Goal: Check status: Check status

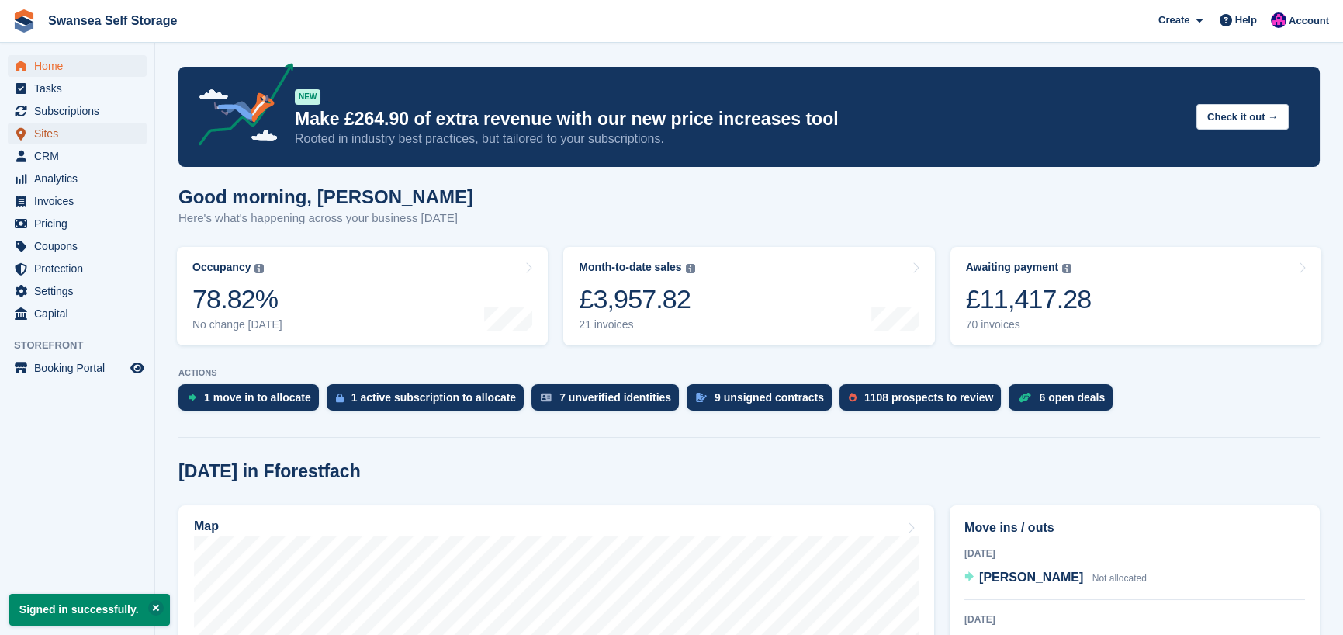
click at [62, 137] on span "Sites" at bounding box center [80, 134] width 93 height 22
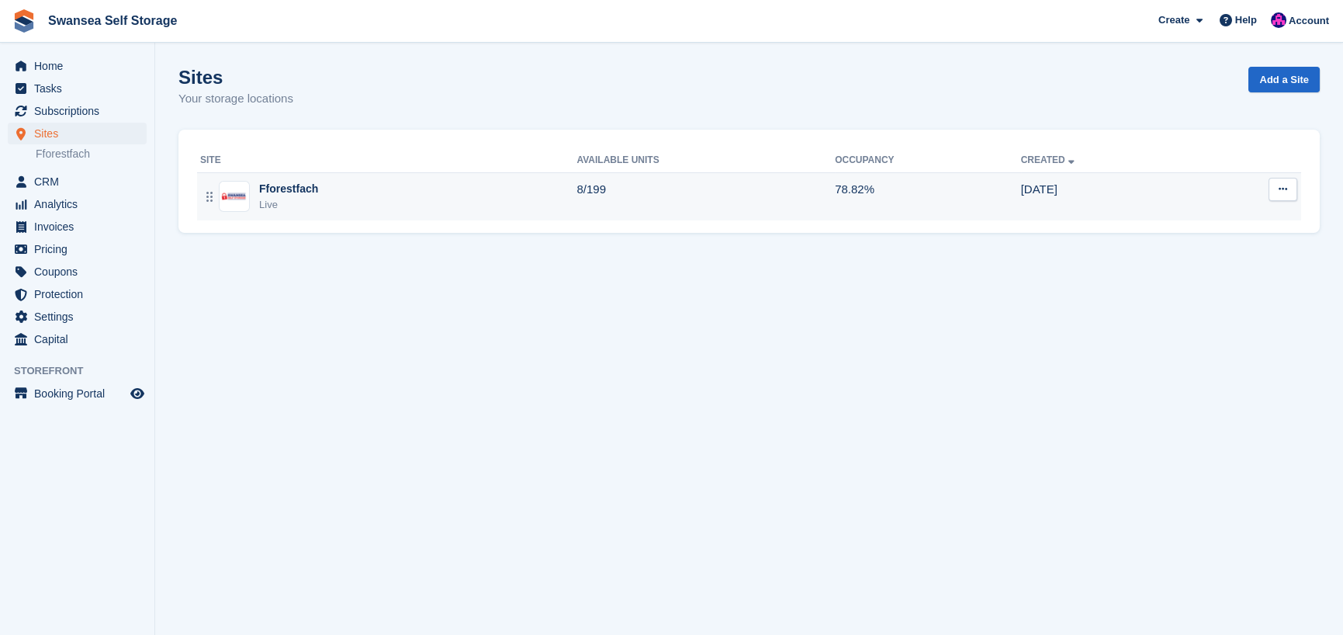
click at [298, 202] on div "Live" at bounding box center [288, 205] width 59 height 16
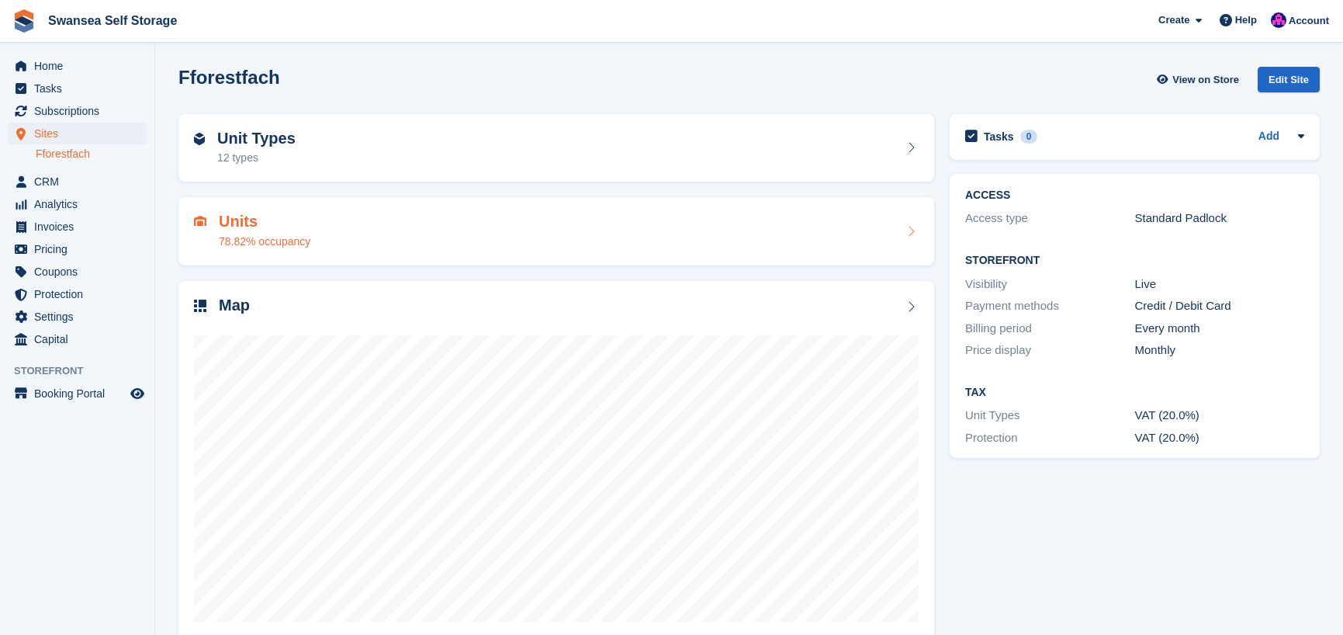
click at [246, 230] on h2 "Units" at bounding box center [265, 222] width 92 height 18
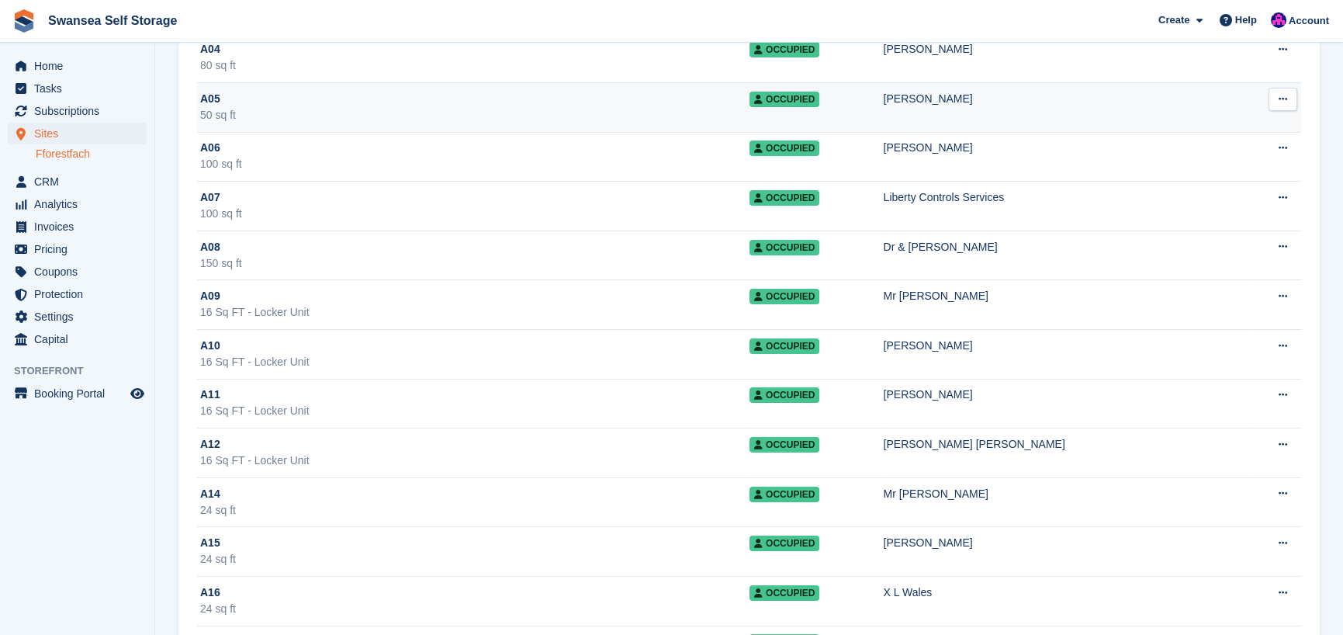
scroll to position [776, 0]
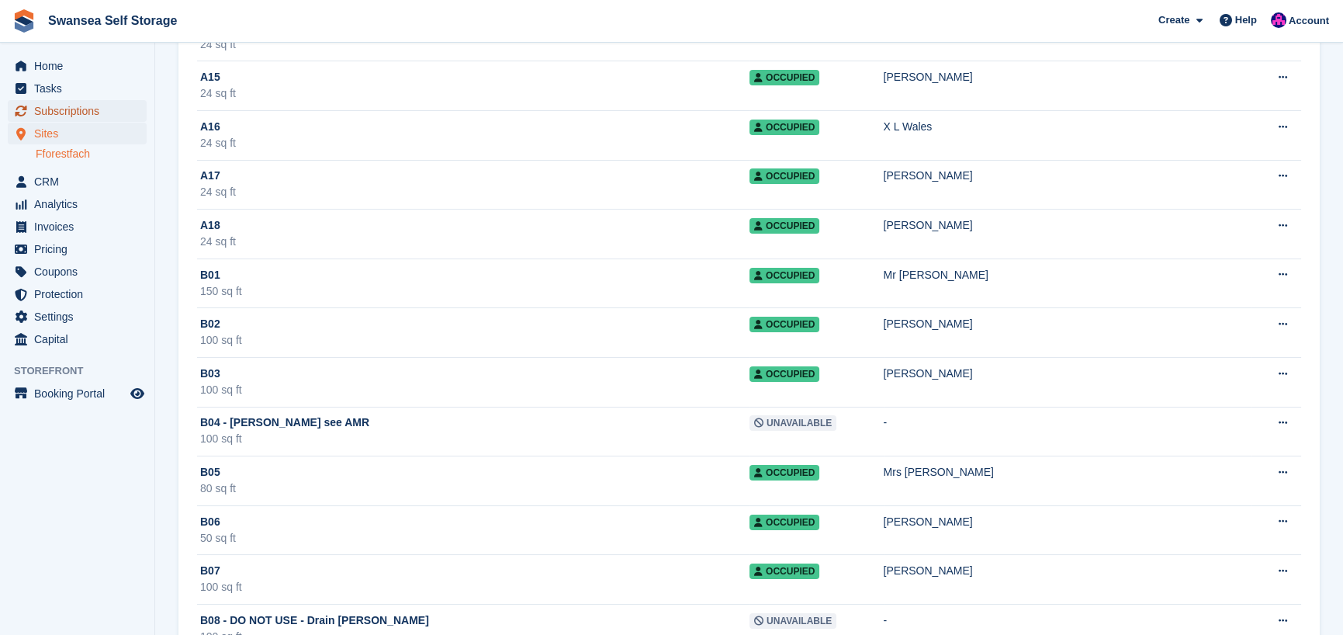
click at [66, 113] on span "Subscriptions" at bounding box center [80, 111] width 93 height 22
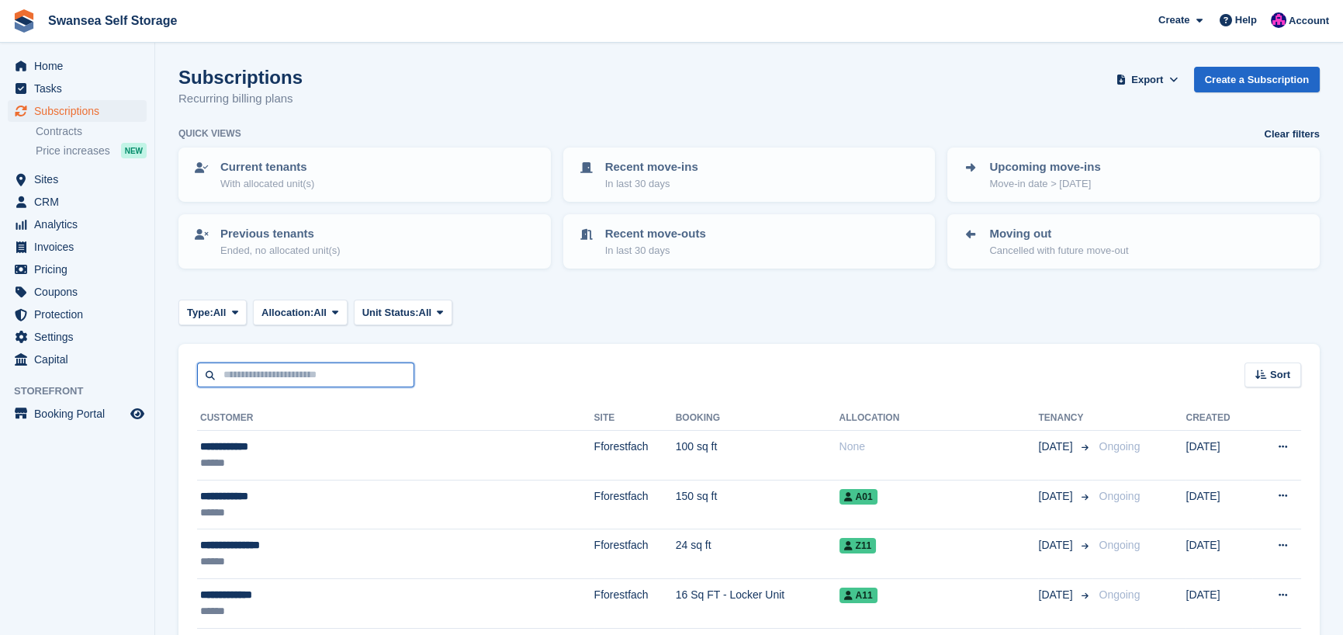
click at [251, 372] on input "text" at bounding box center [305, 375] width 217 height 26
type input "*****"
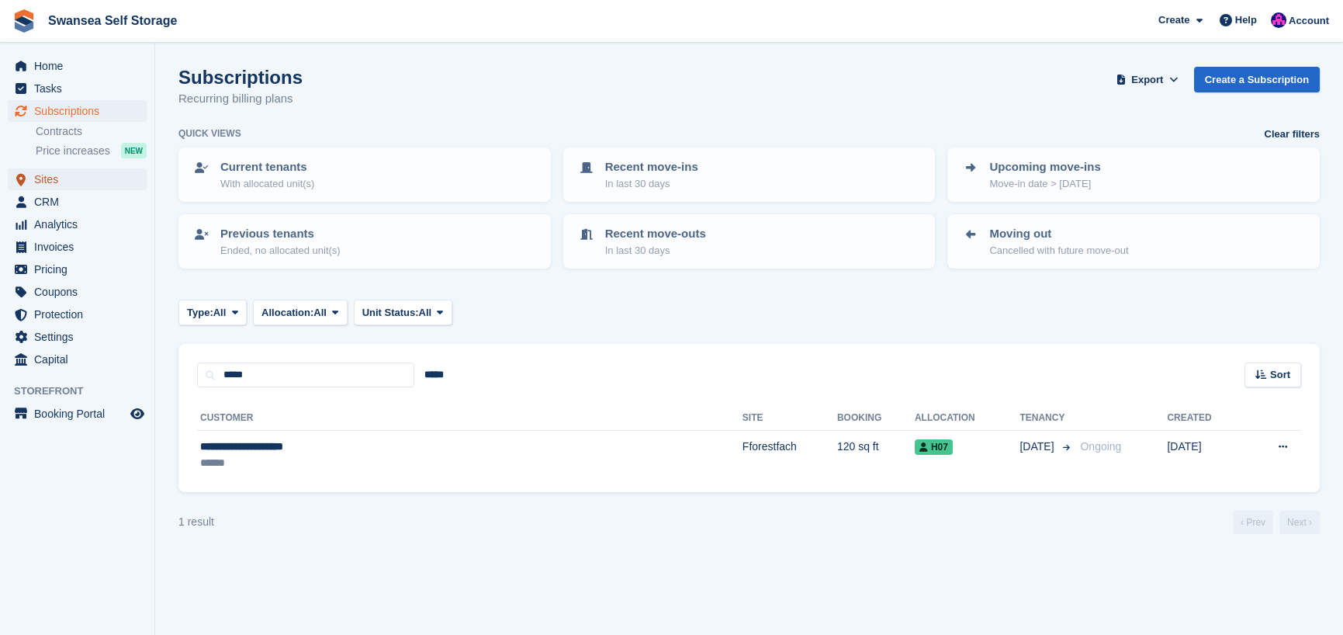
click at [54, 182] on span "Sites" at bounding box center [80, 179] width 93 height 22
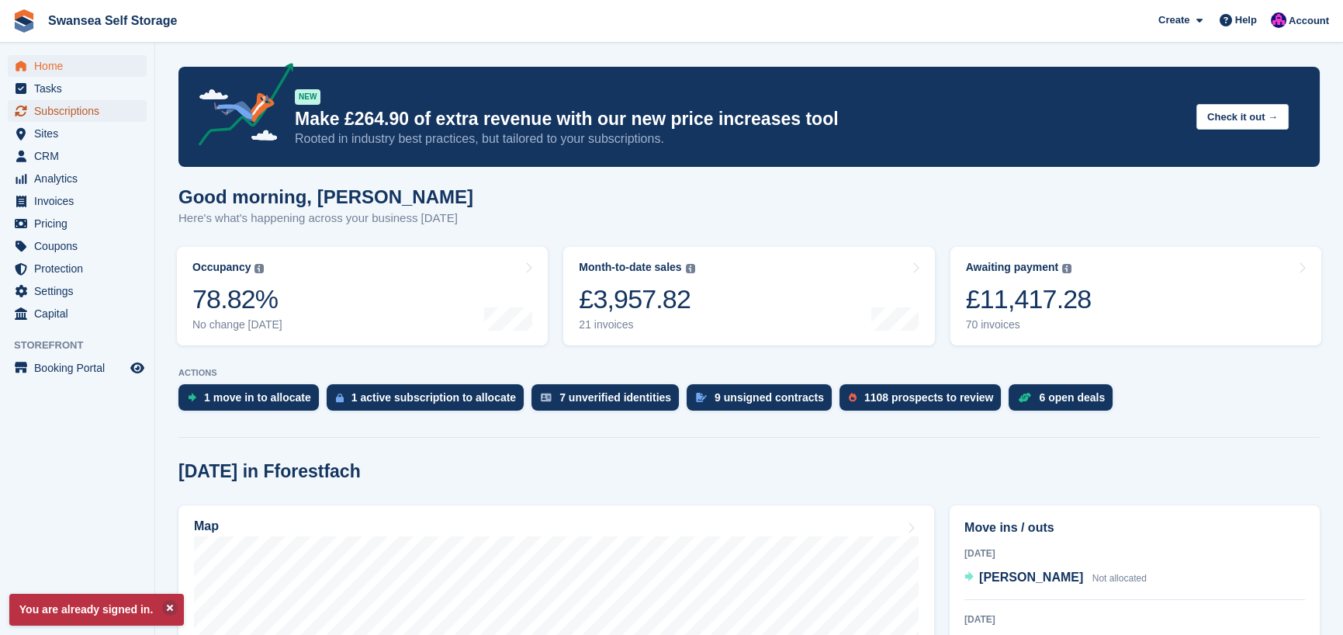
drag, startPoint x: 62, startPoint y: 113, endPoint x: 76, endPoint y: 116, distance: 14.2
click at [62, 113] on span "Subscriptions" at bounding box center [80, 111] width 93 height 22
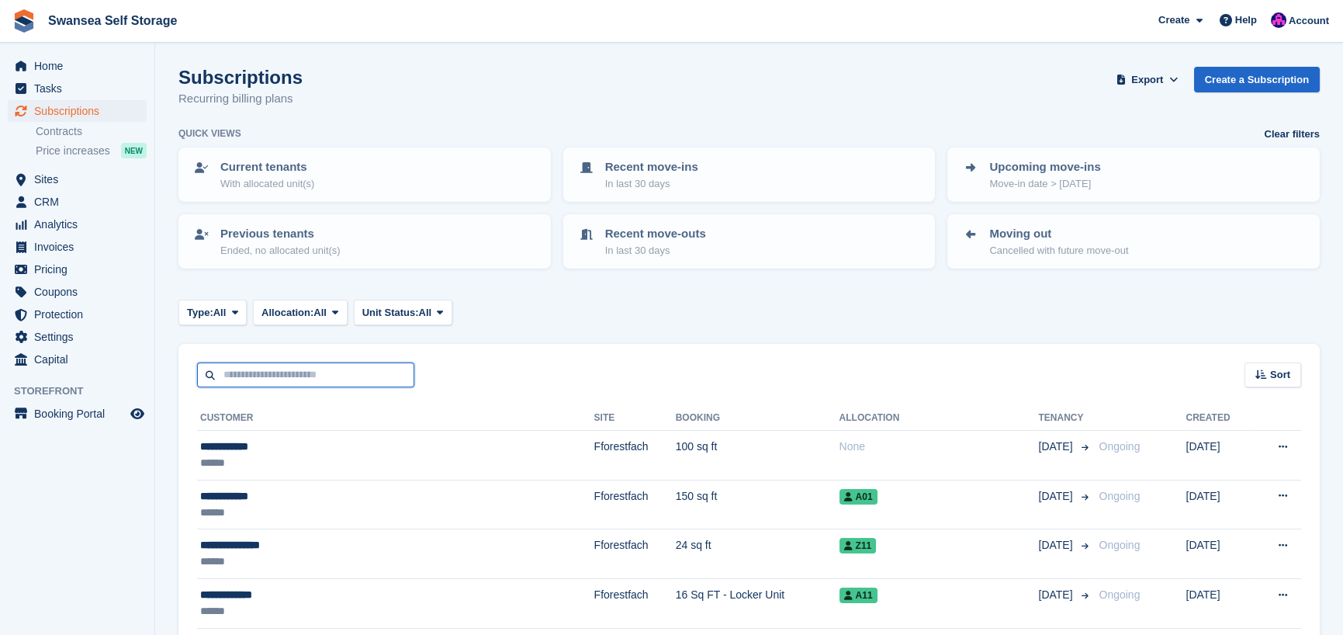
click at [249, 380] on input "text" at bounding box center [305, 375] width 217 height 26
type input "****"
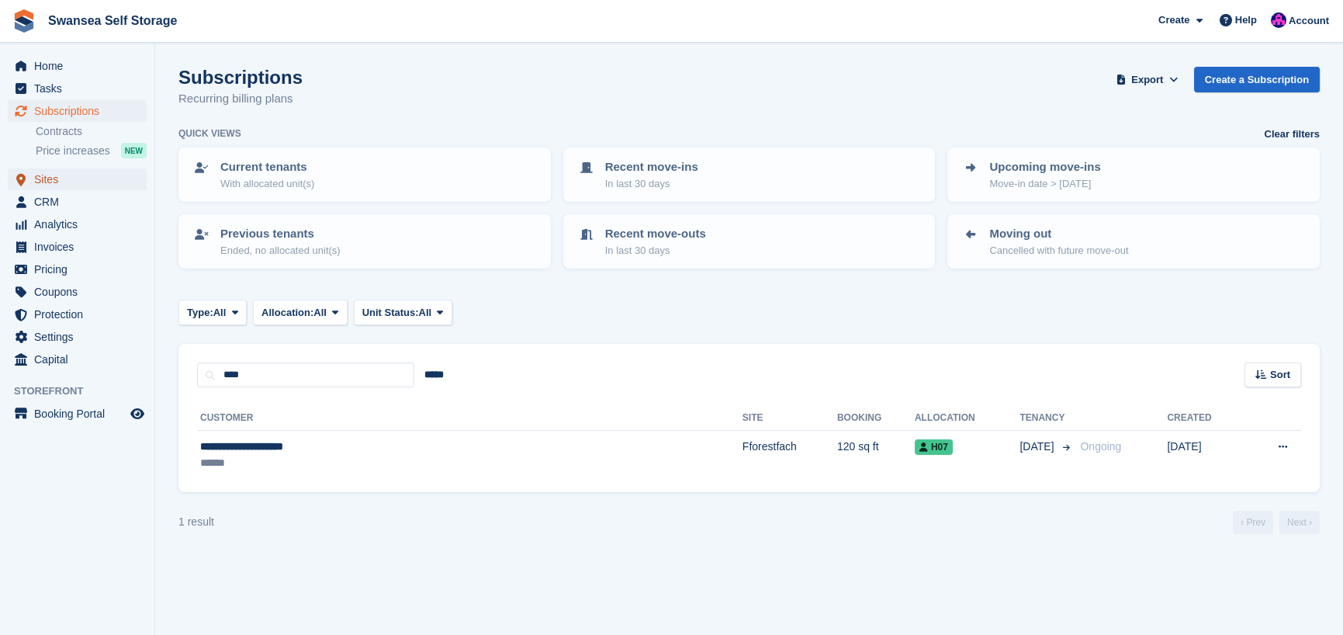
click at [64, 176] on span "Sites" at bounding box center [80, 179] width 93 height 22
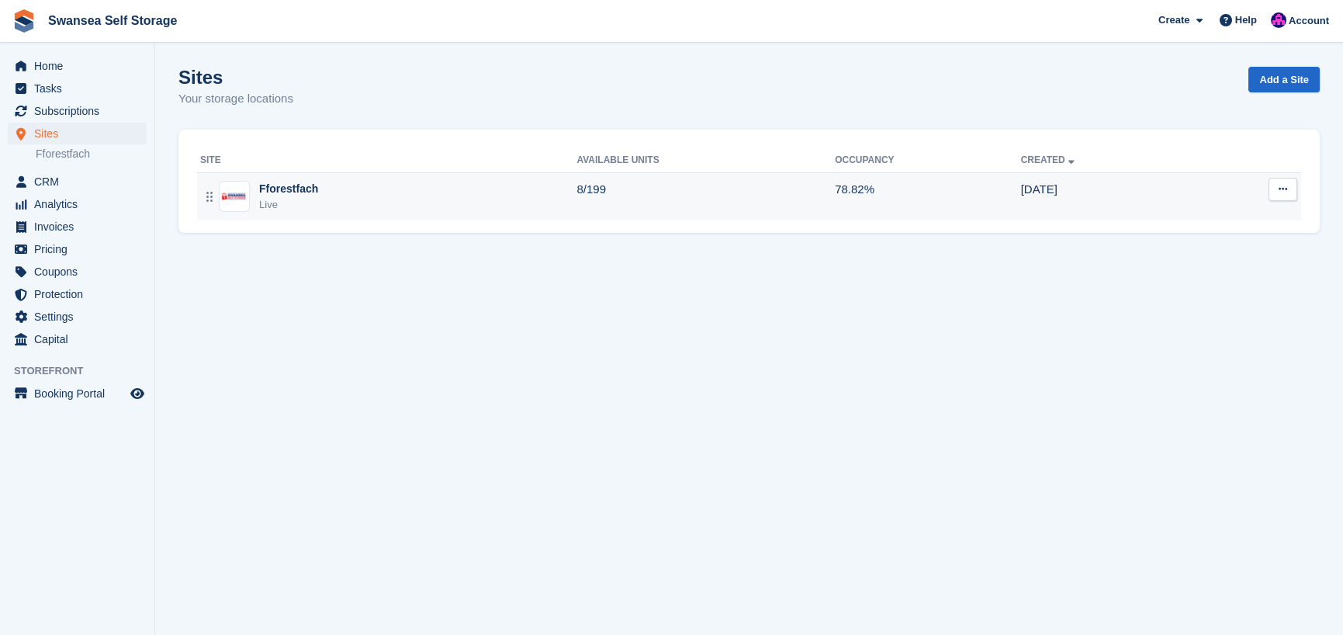
click at [301, 189] on div "Fforestfach" at bounding box center [288, 189] width 59 height 16
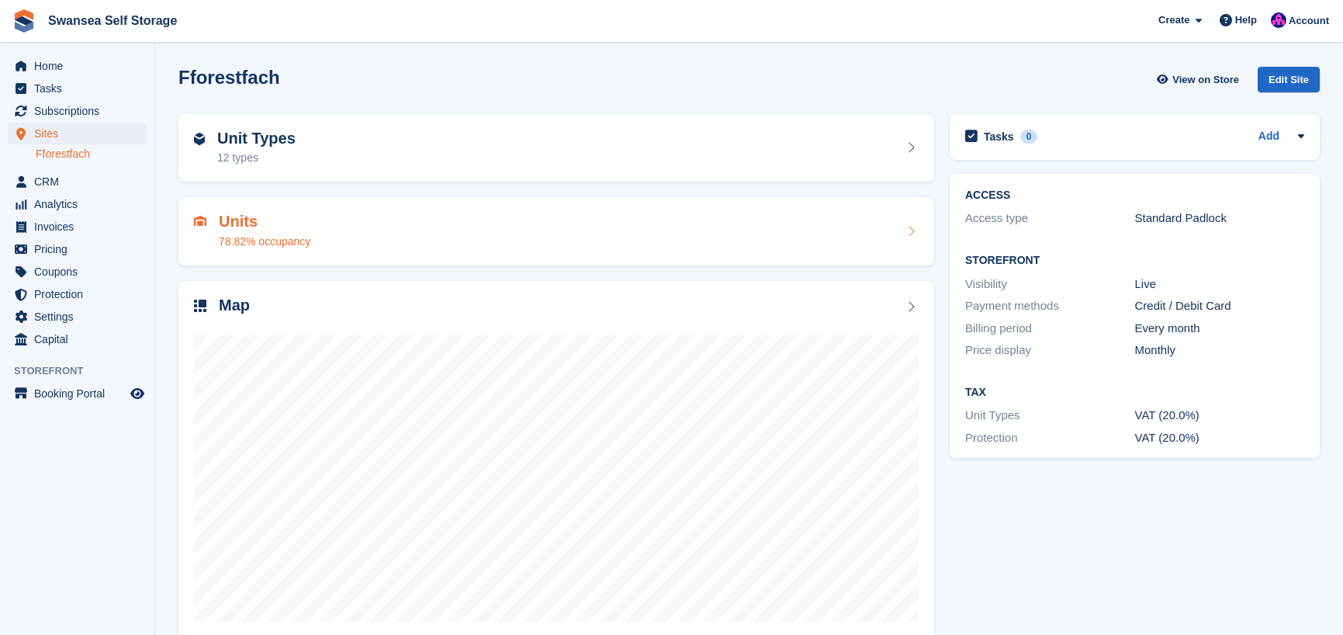
click at [334, 243] on div "Units 78.82% occupancy" at bounding box center [556, 231] width 725 height 37
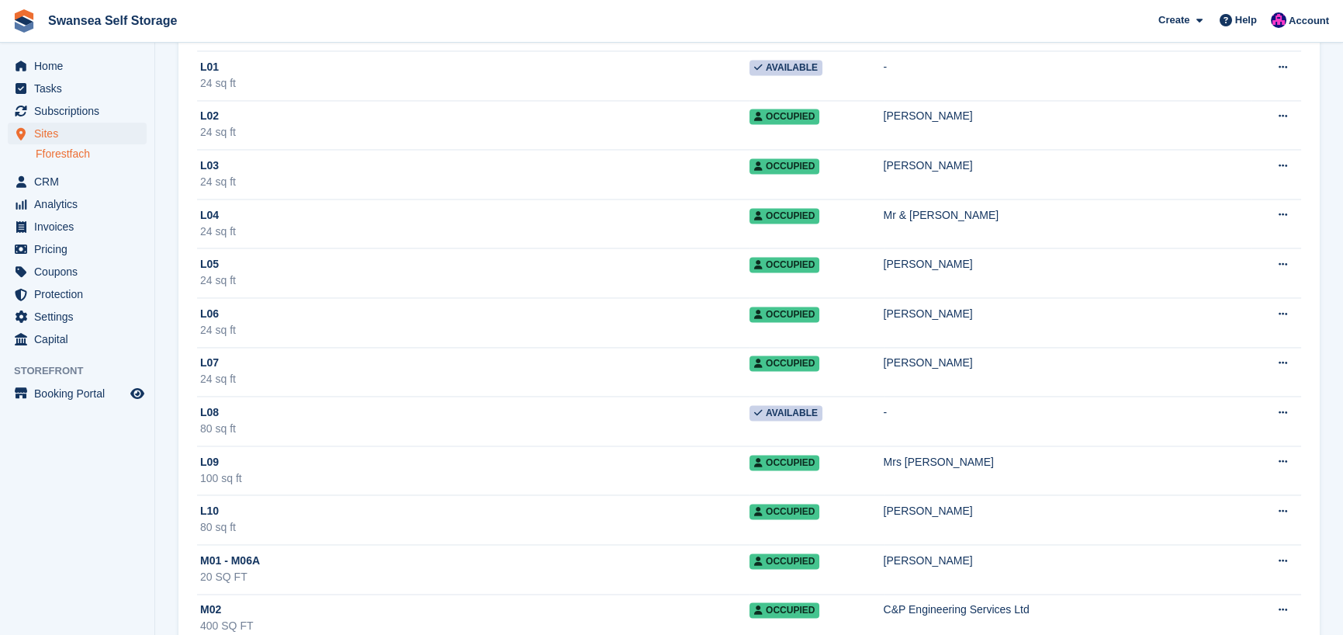
scroll to position [6441, 0]
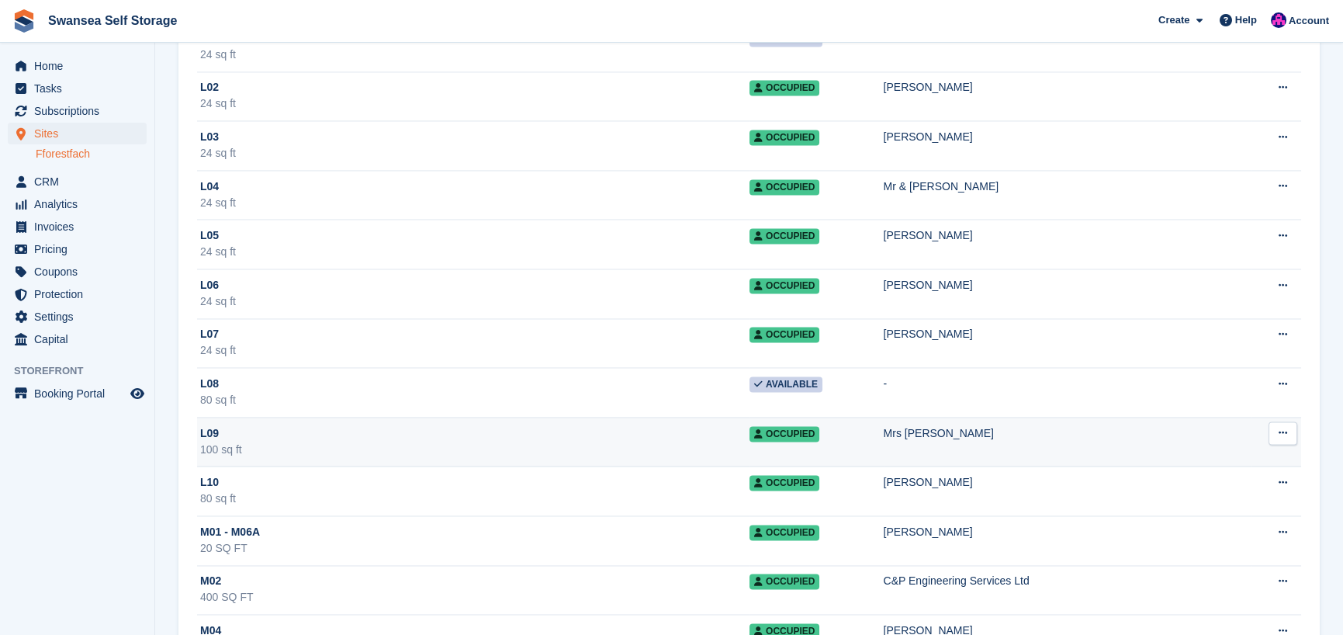
click at [342, 442] on div "100 sq ft" at bounding box center [474, 450] width 549 height 16
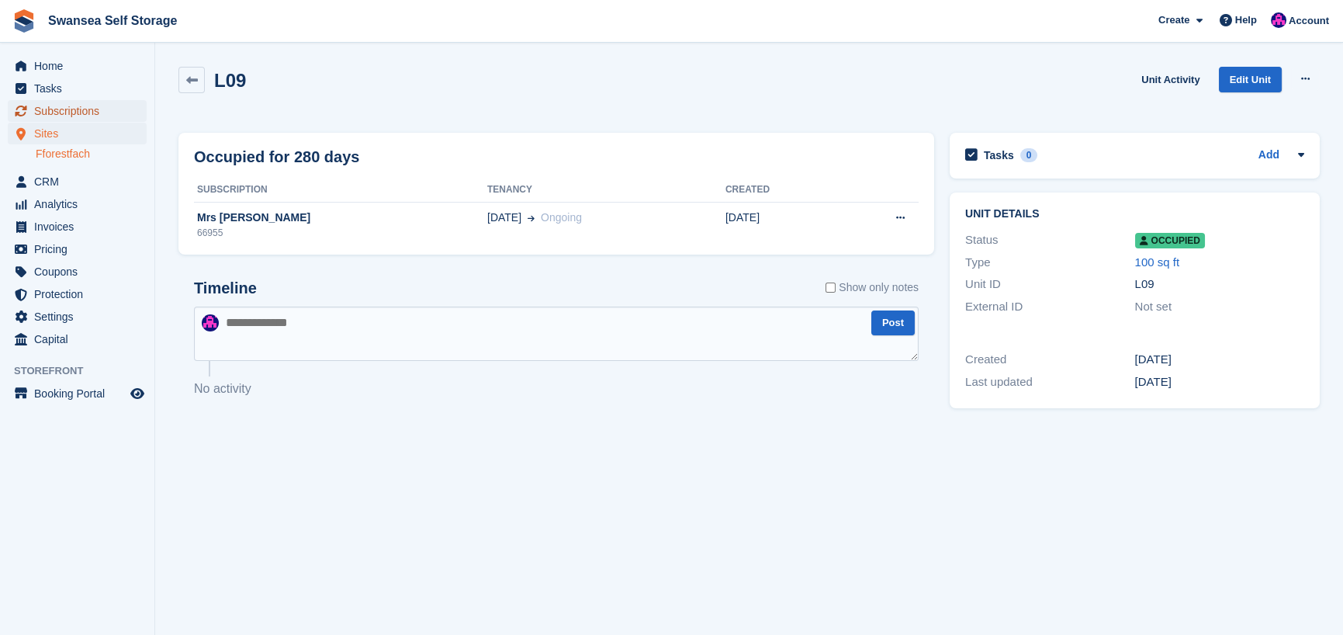
click at [68, 106] on span "Subscriptions" at bounding box center [80, 111] width 93 height 22
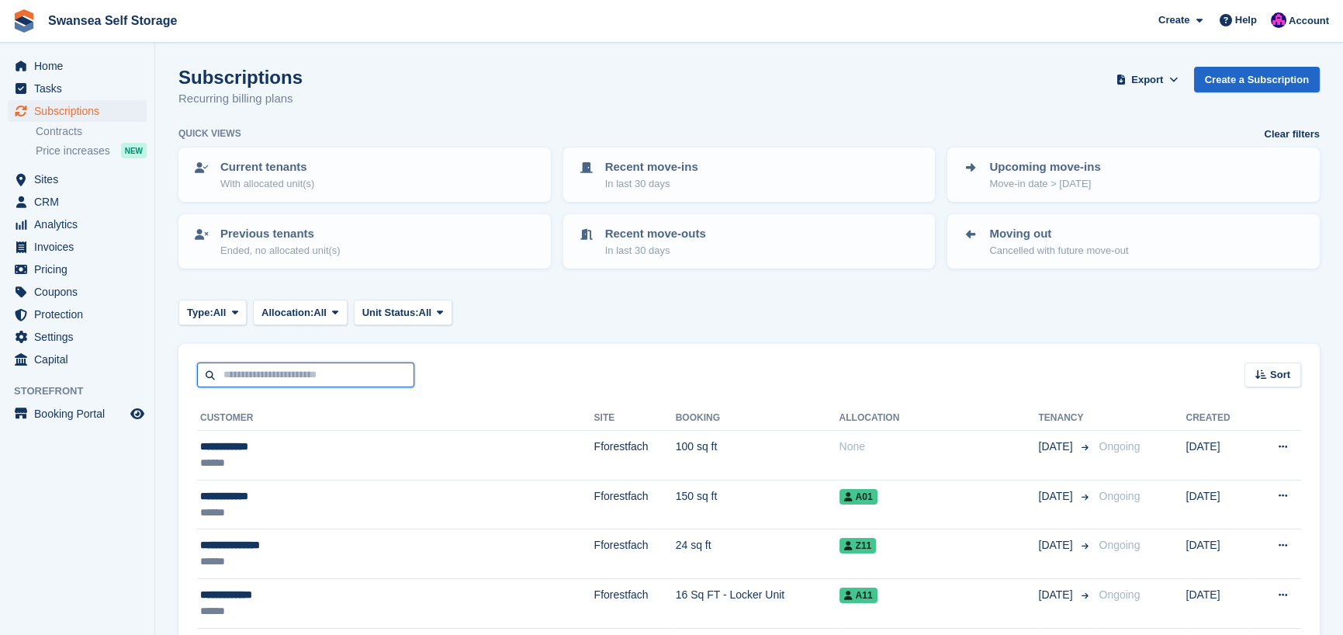
click at [244, 371] on input "text" at bounding box center [305, 375] width 217 height 26
type input "*****"
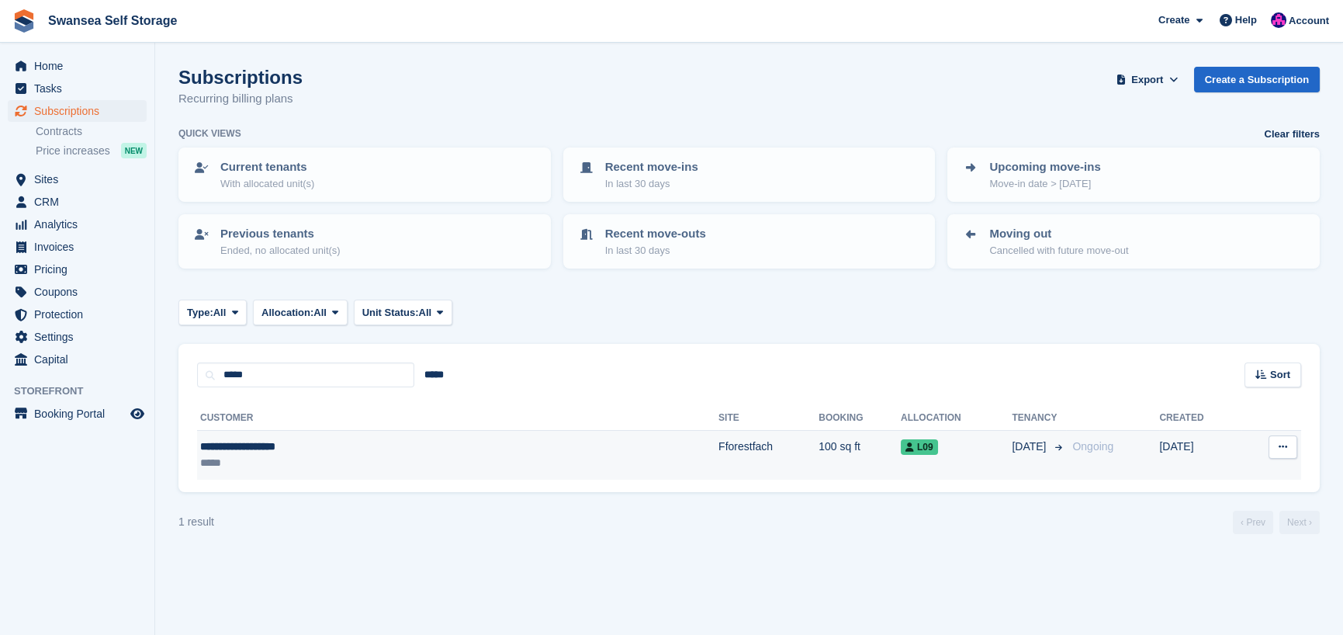
click at [295, 449] on div "**********" at bounding box center [339, 446] width 279 height 16
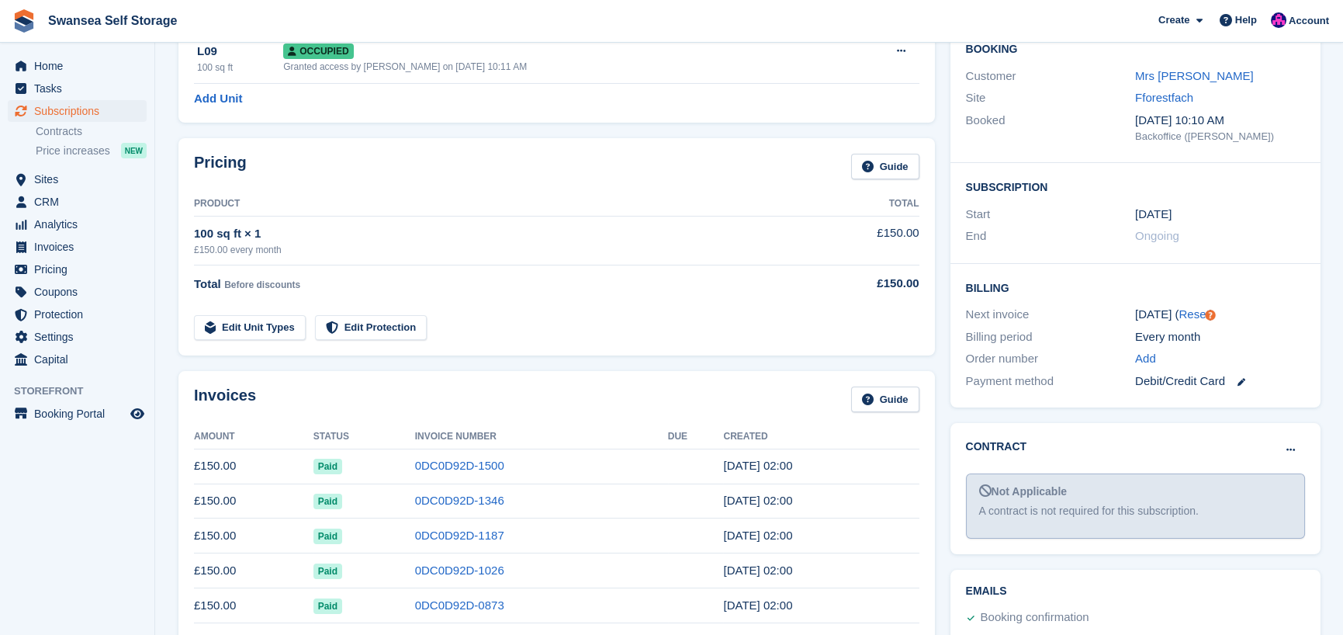
scroll to position [155, 0]
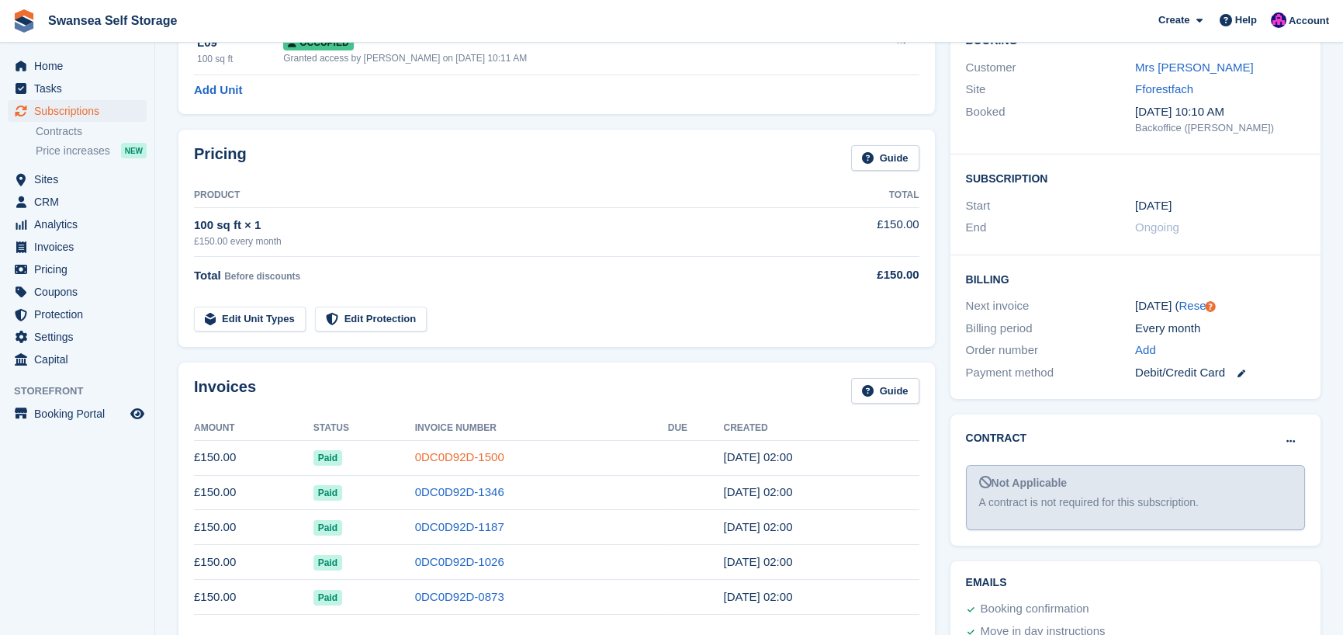
click at [464, 457] on link "0DC0D92D-1500" at bounding box center [459, 456] width 89 height 13
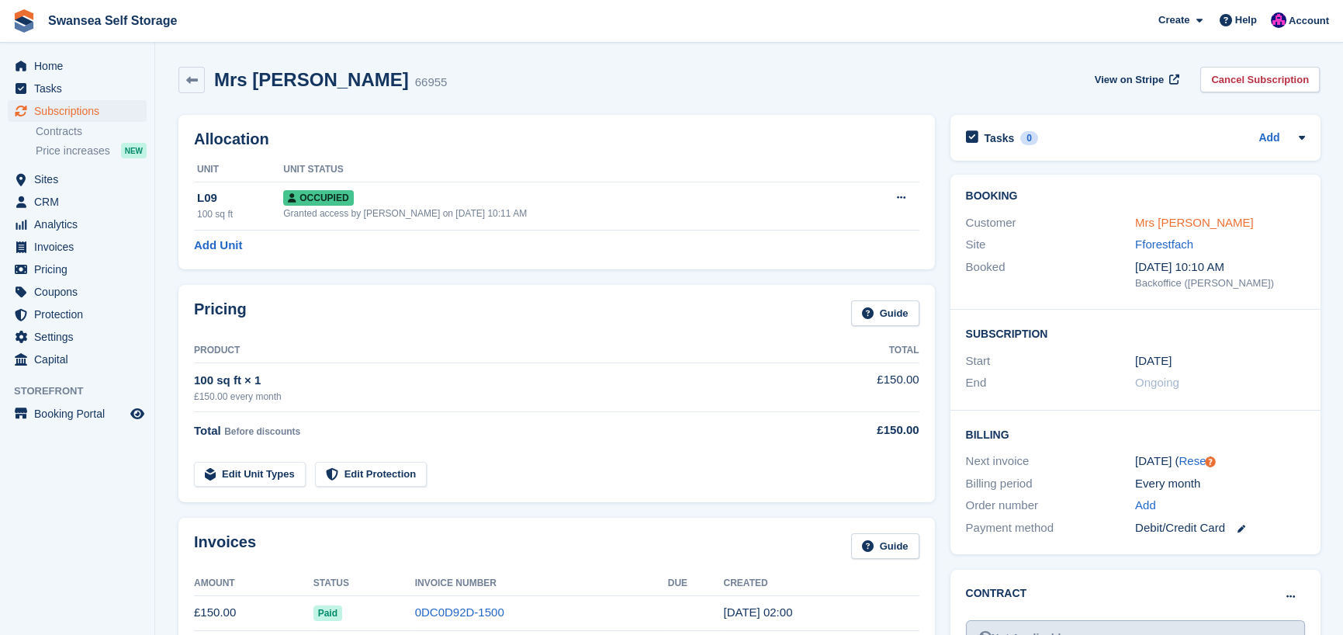
click at [1196, 219] on link "Mrs [PERSON_NAME]" at bounding box center [1194, 222] width 119 height 13
